Goal: Task Accomplishment & Management: Use online tool/utility

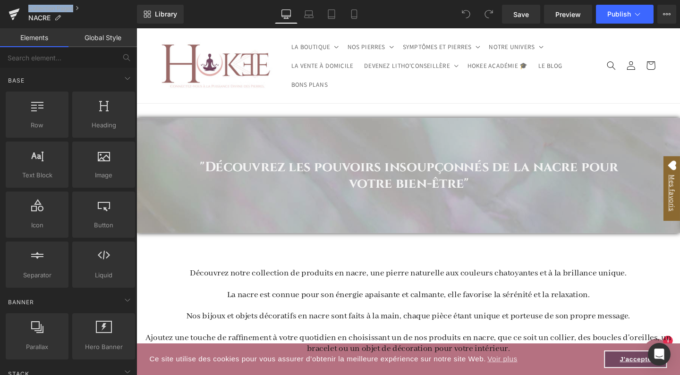
drag, startPoint x: 337, startPoint y: 193, endPoint x: 207, endPoint y: 175, distance: 131.1
click at [204, 172] on h1 ""Découvrez les pouvoirs insoupçonnés de la nacre pour votre bien-être"" at bounding box center [422, 183] width 475 height 34
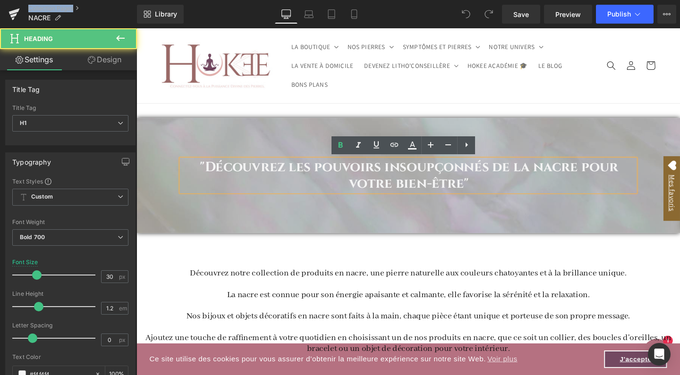
click at [206, 173] on h1 ""Découvrez les pouvoirs insoupçonnés de la nacre pour votre bien-être"" at bounding box center [422, 183] width 475 height 34
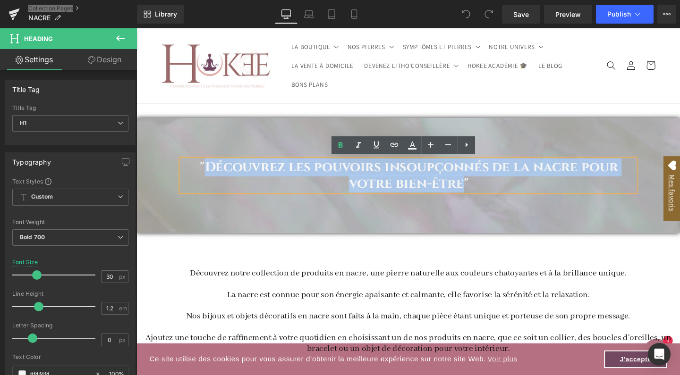
drag, startPoint x: 206, startPoint y: 173, endPoint x: 478, endPoint y: 193, distance: 272.1
click at [478, 193] on h1 ""Découvrez les pouvoirs insoupçonnés de la nacre pour votre bien-être"" at bounding box center [422, 183] width 475 height 34
copy h1 "Découvrez les pouvoirs insoupçonnés de la nacre pour votre bien-être"
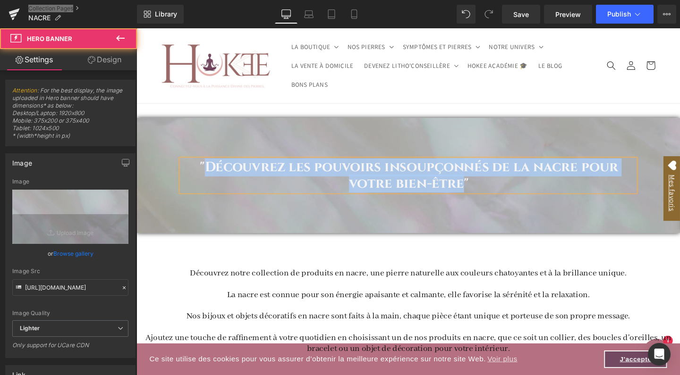
drag, startPoint x: 197, startPoint y: 131, endPoint x: 188, endPoint y: 305, distance: 174.9
click at [197, 131] on div ""Découvrez les pouvoirs insoupçonnés de la nacre pour votre bien-être" Heading" at bounding box center [421, 183] width 571 height 121
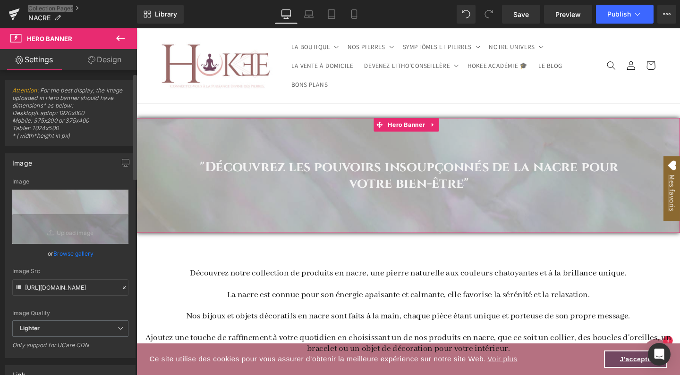
scroll to position [26, 0]
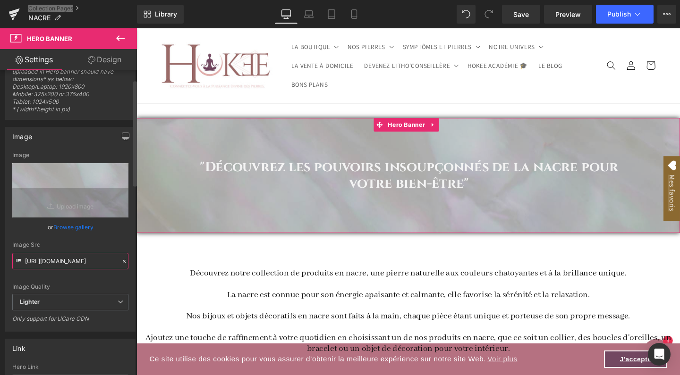
click at [57, 262] on input "[URL][DOMAIN_NAME]" at bounding box center [70, 261] width 116 height 17
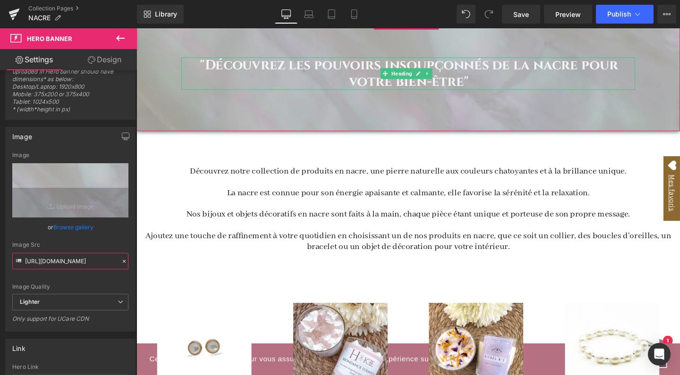
scroll to position [108, 0]
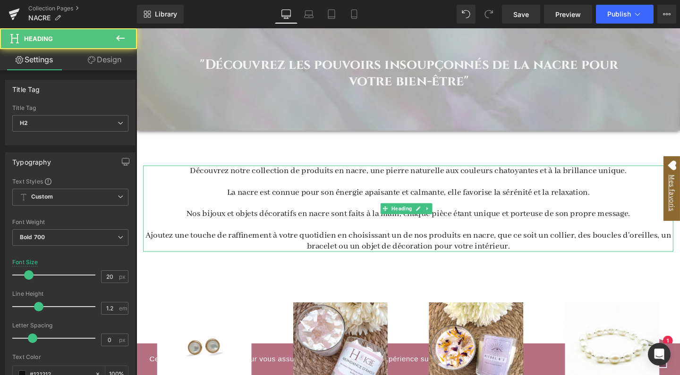
click at [193, 175] on span "Découvrez notre collection de produits en nacre, une pierre naturelle aux coule…" at bounding box center [422, 178] width 459 height 11
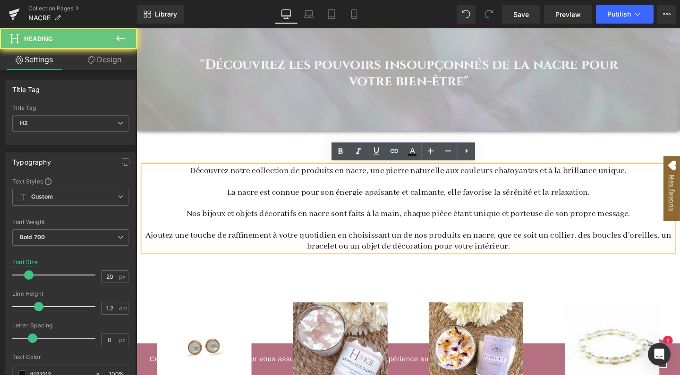
click at [193, 177] on span "Découvrez notre collection de produits en nacre, une pierre naturelle aux coule…" at bounding box center [422, 178] width 459 height 11
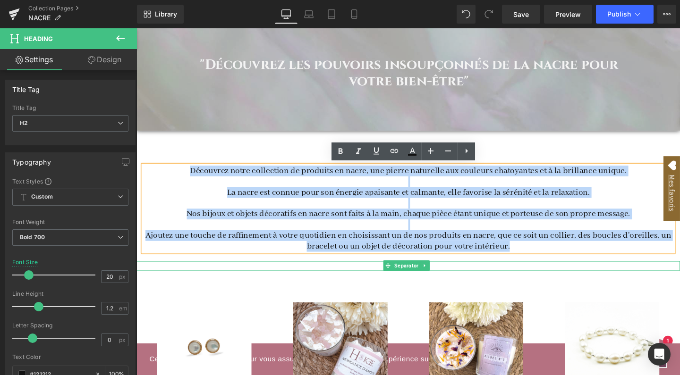
drag, startPoint x: 191, startPoint y: 177, endPoint x: 572, endPoint y: 274, distance: 393.5
copy div "Découvrez notre collection de produits en nacre, une pierre naturelle aux coule…"
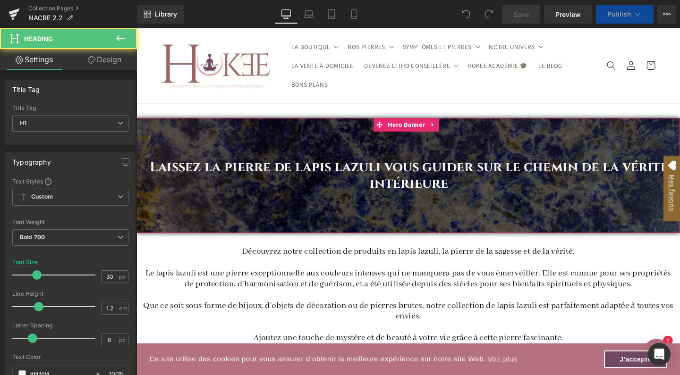
click at [322, 169] on h1 "Laissez la pierre de lapis lazuli vous guider sur le chemin de la vérité intéri…" at bounding box center [423, 183] width 563 height 34
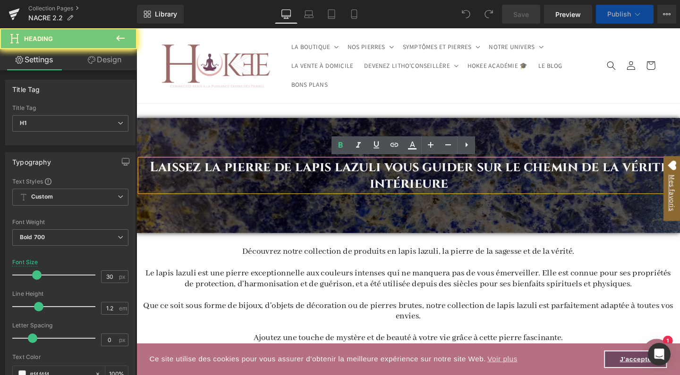
click at [322, 169] on h1 "Laissez la pierre de lapis lazuli vous guider sur le chemin de la vérité intéri…" at bounding box center [423, 183] width 563 height 34
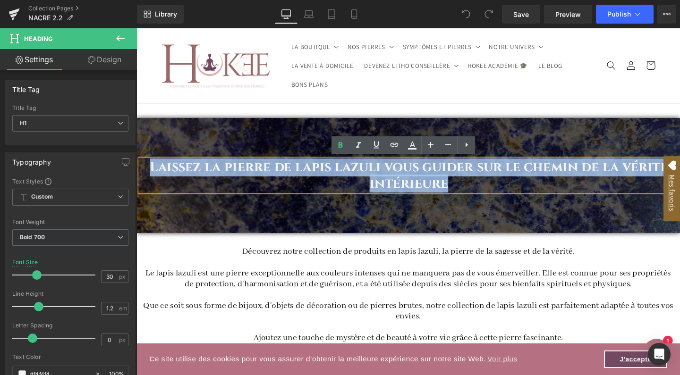
paste div
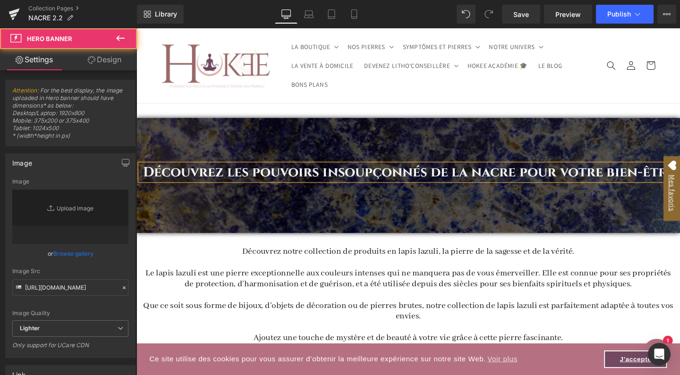
drag, startPoint x: 301, startPoint y: 151, endPoint x: 294, endPoint y: 151, distance: 6.6
click at [301, 151] on div "Découvrez les pouvoirs insoupçonnés de la nacre pour votre bien-être Heading" at bounding box center [421, 183] width 571 height 121
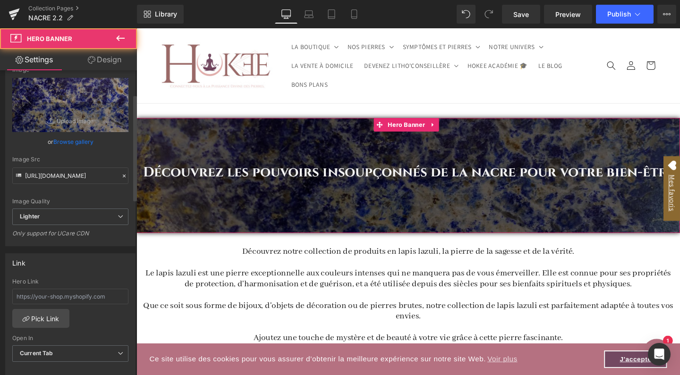
scroll to position [109, 0]
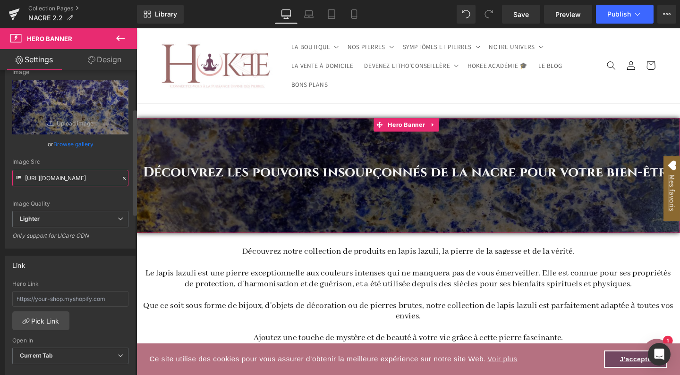
click at [66, 179] on input "[URL][DOMAIN_NAME]" at bounding box center [70, 178] width 116 height 17
type input "[URL][DOMAIN_NAME]"
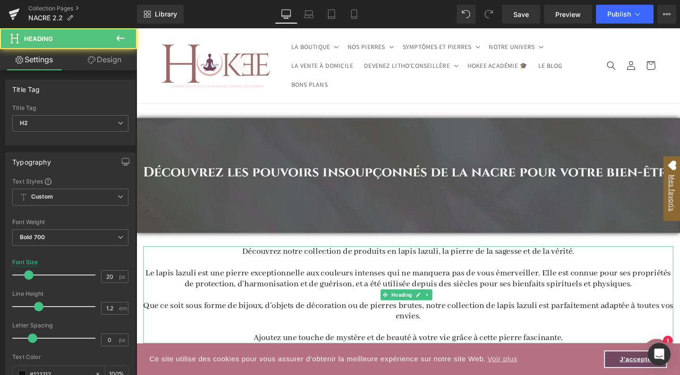
click at [262, 280] on span "Le lapis lazuli est une pierre exceptionnelle aux couleurs intenses qui ne manq…" at bounding box center [422, 291] width 552 height 23
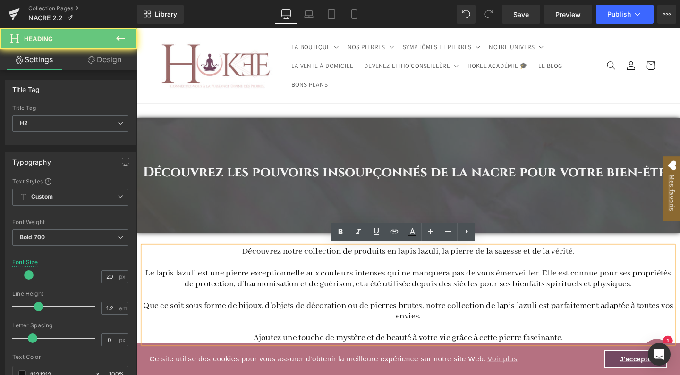
click at [253, 263] on span "Découvrez notre collection de produits en lapis lazuli, la pierre de la sagesse…" at bounding box center [422, 263] width 349 height 11
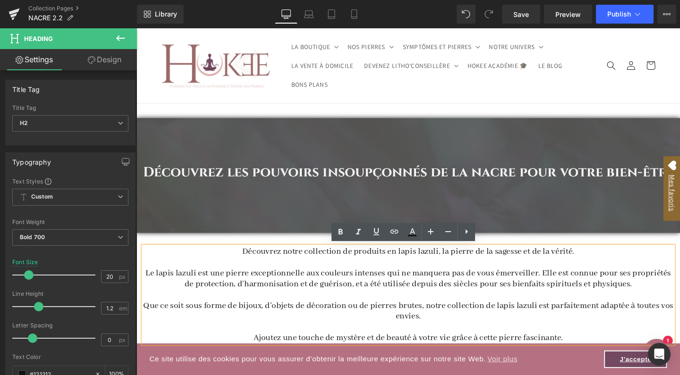
paste div
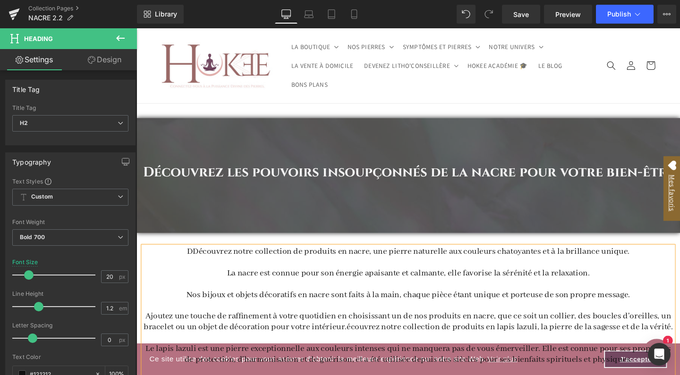
click at [195, 261] on span "DDécouvrez notre collection de produits en nacre, une pierre naturelle aux coul…" at bounding box center [422, 263] width 465 height 11
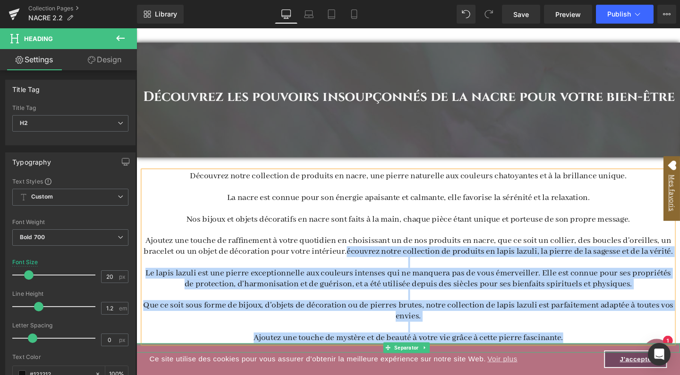
drag, startPoint x: 356, startPoint y: 260, endPoint x: 582, endPoint y: 360, distance: 247.0
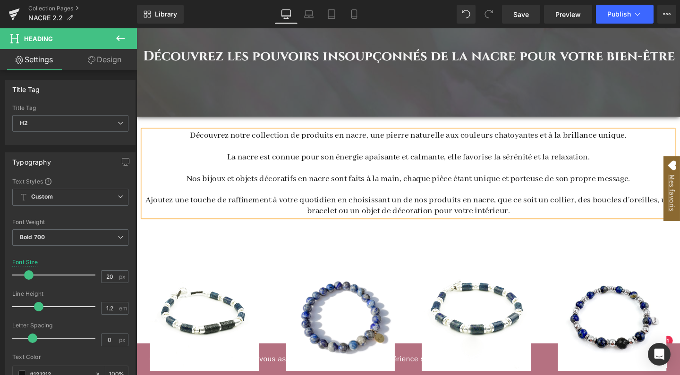
scroll to position [123, 0]
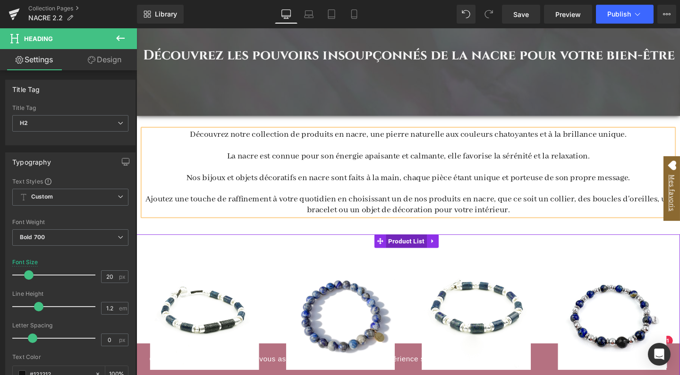
click at [414, 253] on span "Product List" at bounding box center [420, 252] width 43 height 14
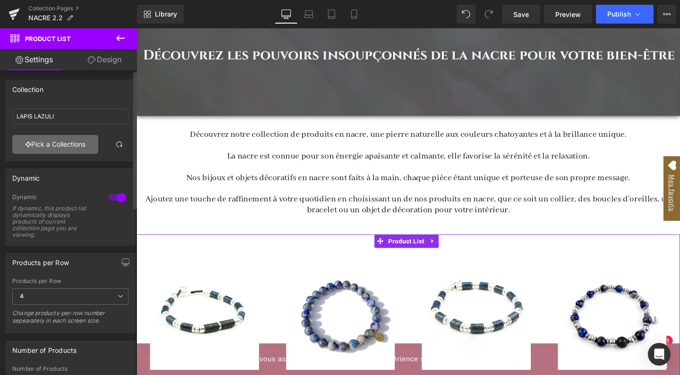
click at [60, 145] on link "Pick a Collections" at bounding box center [55, 144] width 86 height 19
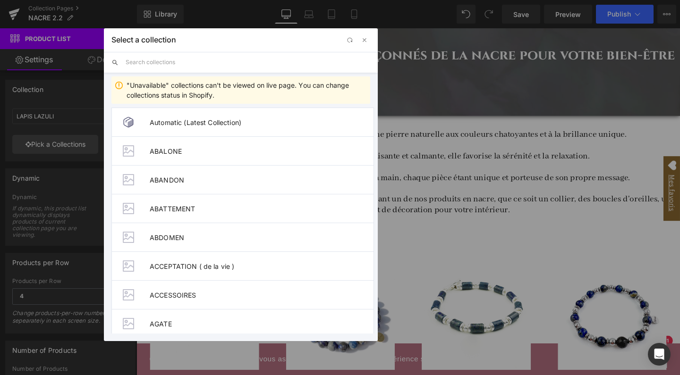
click at [186, 62] on input "text" at bounding box center [248, 62] width 244 height 21
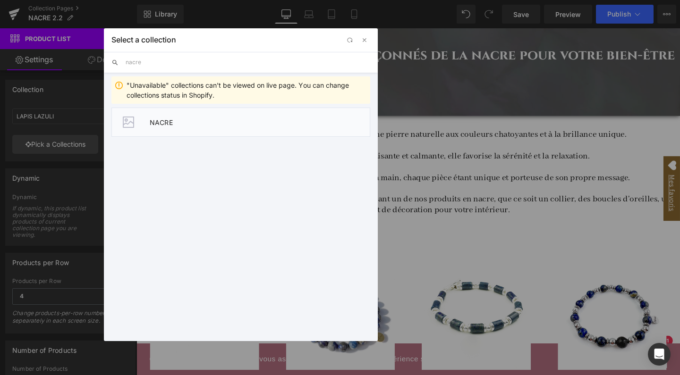
type input "nacre"
click at [173, 112] on li "NACRE" at bounding box center [240, 122] width 259 height 29
type input "NACRE"
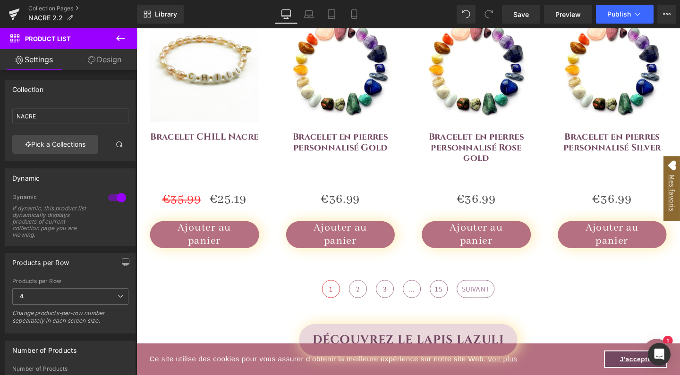
scroll to position [759, 0]
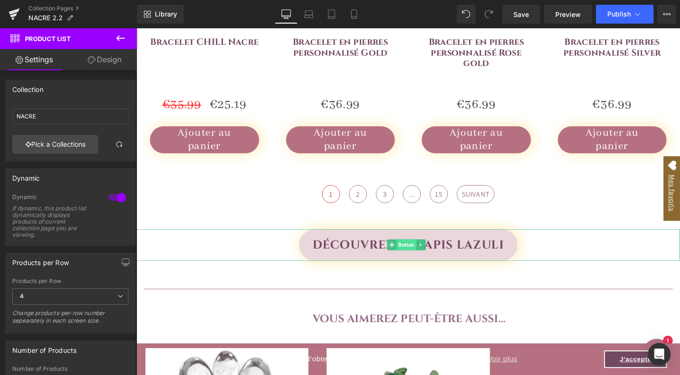
click at [418, 256] on span "Button" at bounding box center [420, 256] width 21 height 11
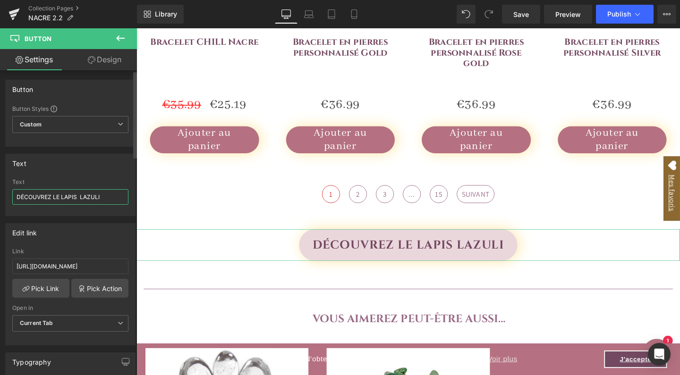
drag, startPoint x: 108, startPoint y: 198, endPoint x: 56, endPoint y: 198, distance: 51.4
click at [56, 198] on input "DÉCOUVREZ LE LAPIS LAZULI" at bounding box center [70, 197] width 116 height 16
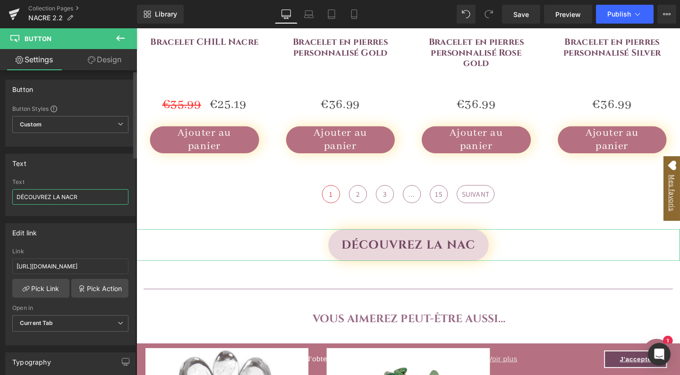
type input "DÉCOUVREZ LA NACRE"
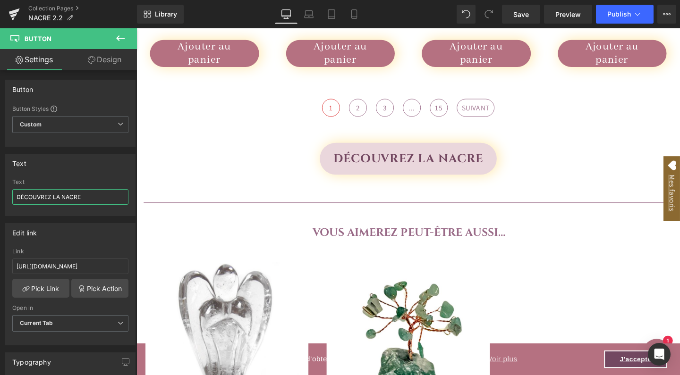
scroll to position [897, 0]
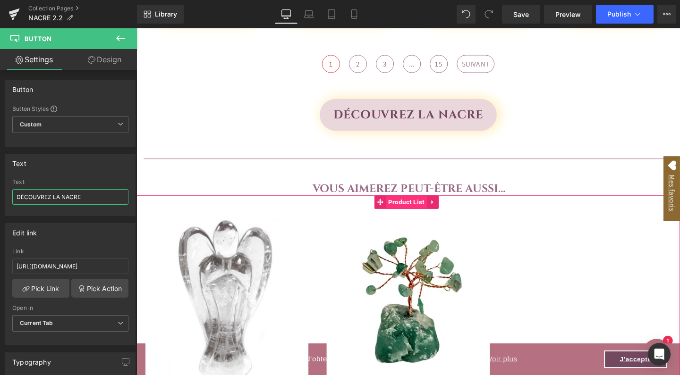
click at [422, 210] on span "Product List" at bounding box center [420, 211] width 43 height 14
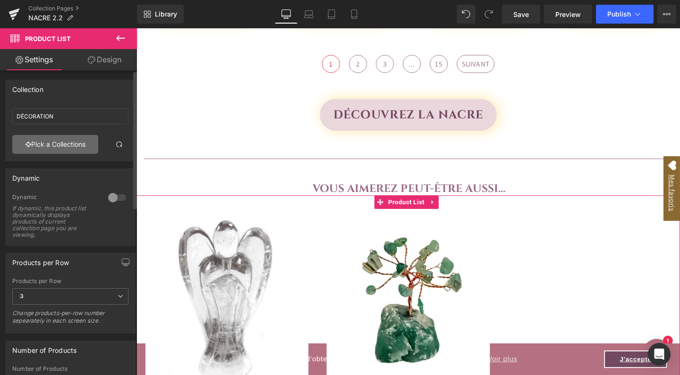
click at [67, 143] on link "Pick a Collections" at bounding box center [55, 144] width 86 height 19
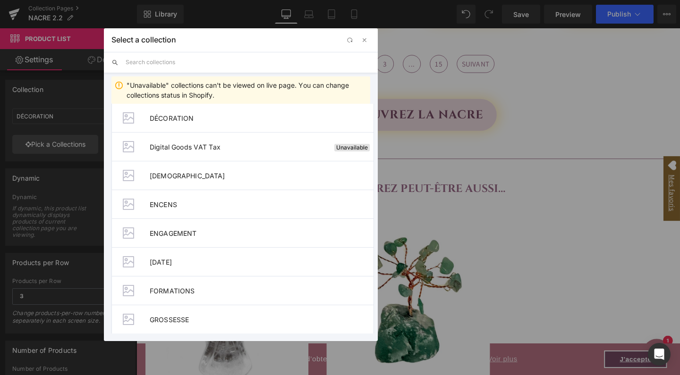
scroll to position [1164, 0]
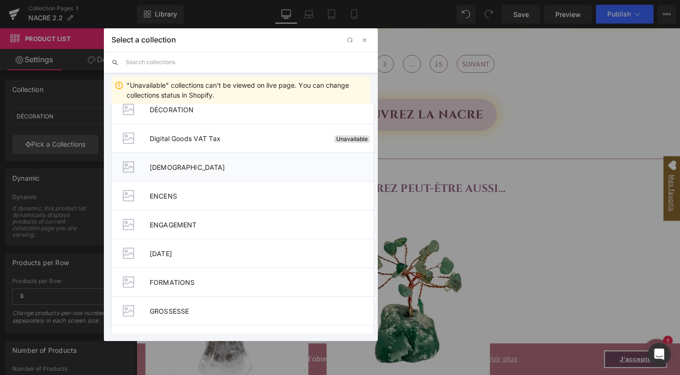
click at [165, 165] on span "[DEMOGRAPHIC_DATA]" at bounding box center [262, 167] width 224 height 8
type input "[DEMOGRAPHIC_DATA]"
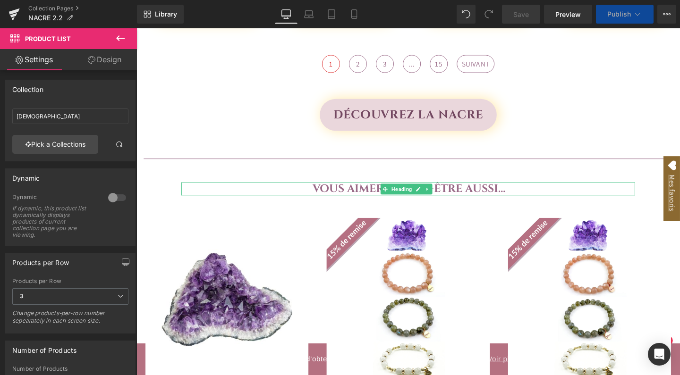
scroll to position [1072, 0]
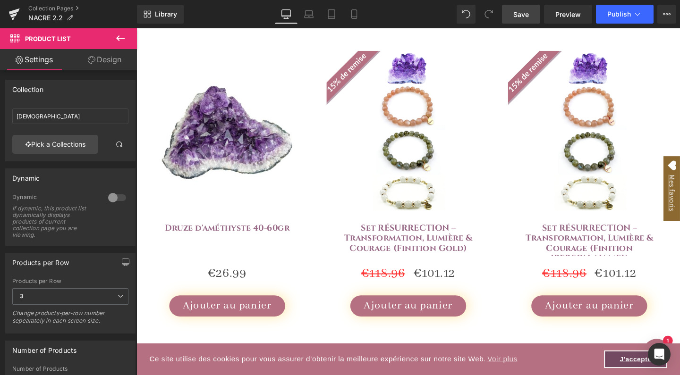
click at [517, 14] on span "Save" at bounding box center [521, 14] width 16 height 10
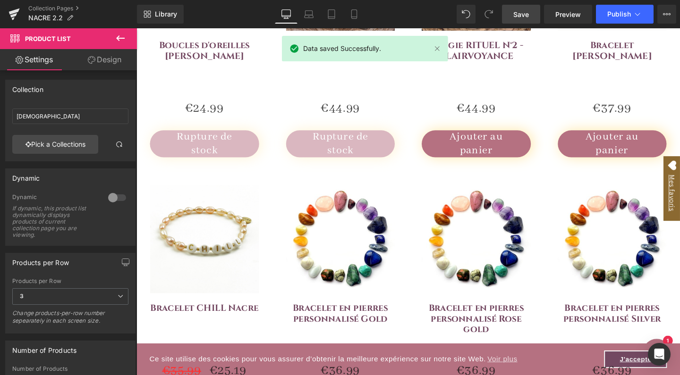
scroll to position [482, 0]
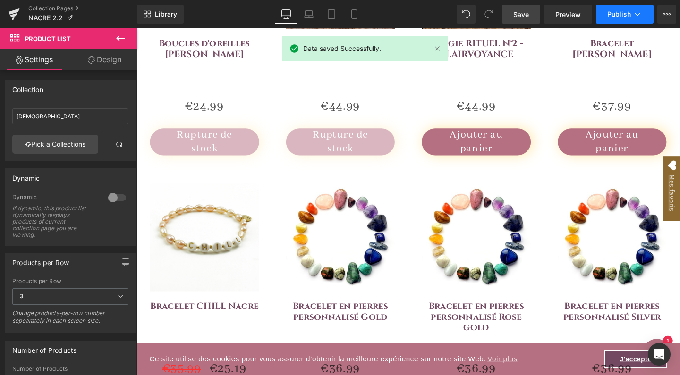
click at [635, 14] on icon at bounding box center [636, 13] width 9 height 9
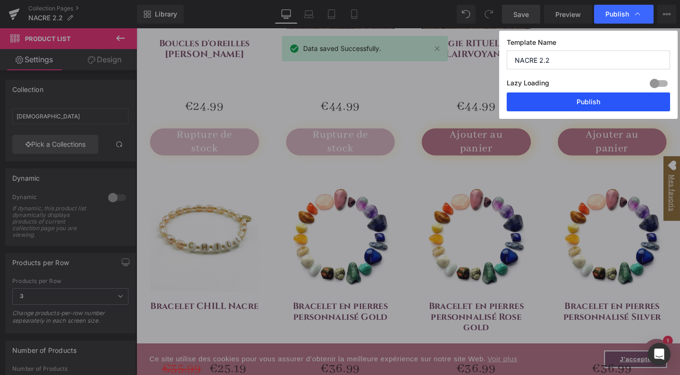
click at [590, 105] on button "Publish" at bounding box center [587, 102] width 163 height 19
